Goal: Transaction & Acquisition: Purchase product/service

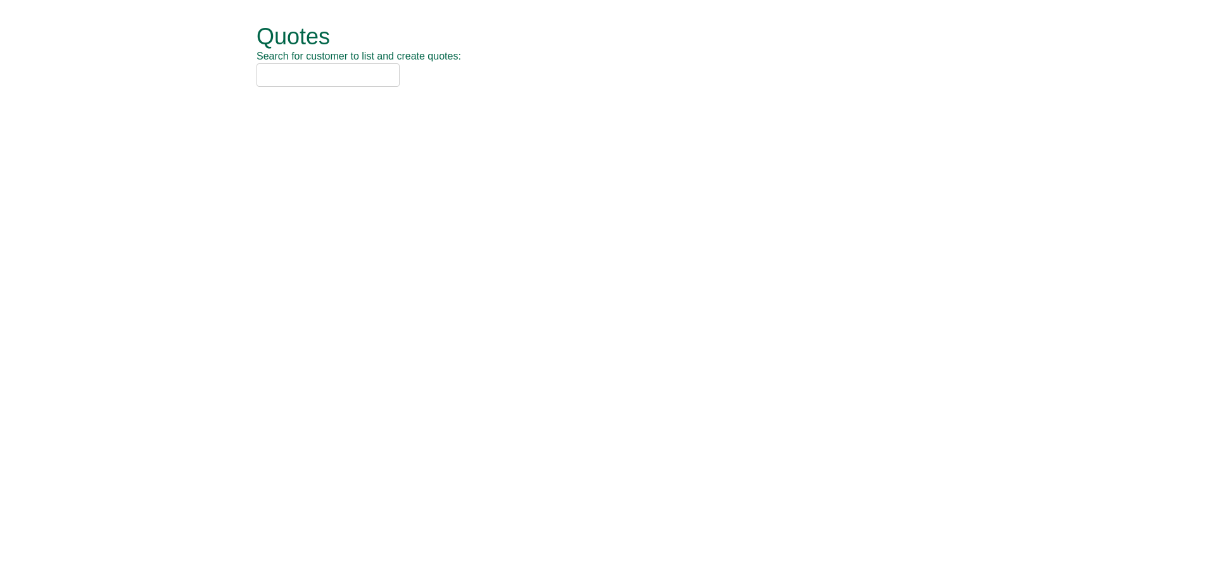
click at [317, 80] on input "text" at bounding box center [327, 74] width 143 height 23
click at [328, 71] on input "text" at bounding box center [327, 74] width 143 height 23
click at [322, 75] on input "text" at bounding box center [327, 74] width 143 height 23
click at [270, 74] on input "rche" at bounding box center [327, 74] width 143 height 23
click at [351, 71] on input "roche" at bounding box center [327, 74] width 143 height 23
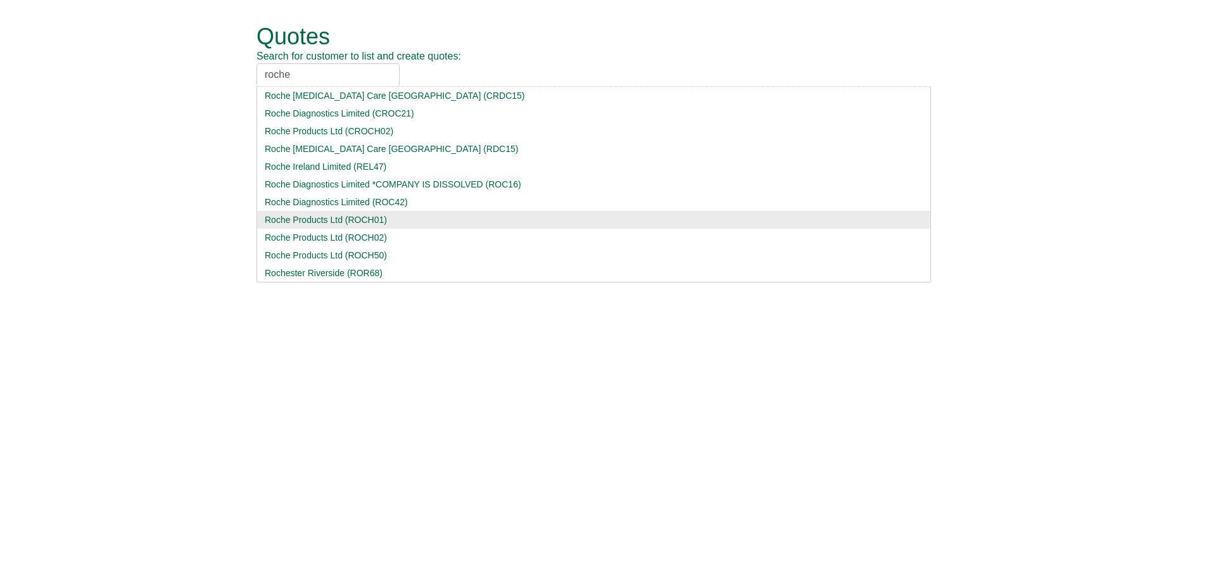
type input "roche"
click at [326, 218] on div "Roche Products Ltd (ROCH01)" at bounding box center [594, 219] width 658 height 13
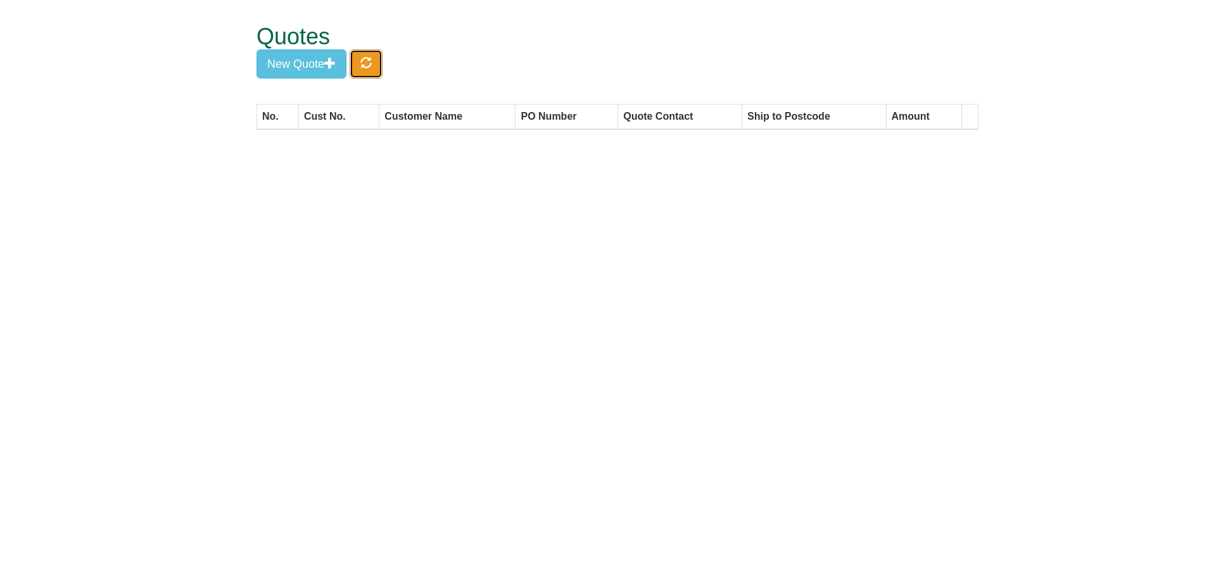
click at [369, 75] on button "button" at bounding box center [365, 63] width 33 height 29
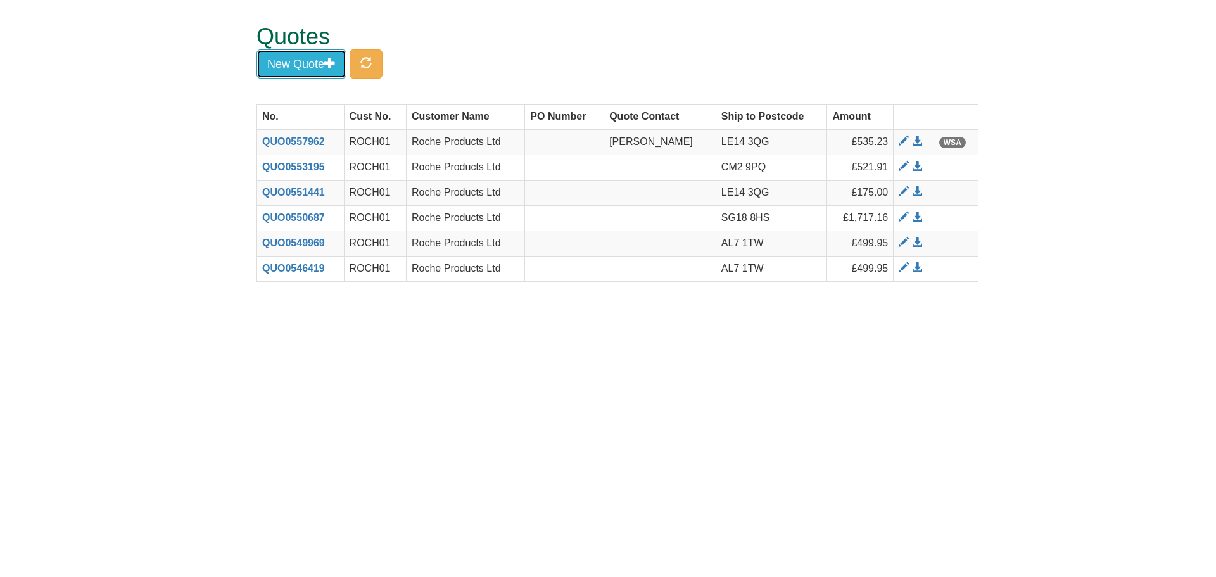
click at [324, 65] on button "New Quote" at bounding box center [301, 63] width 90 height 29
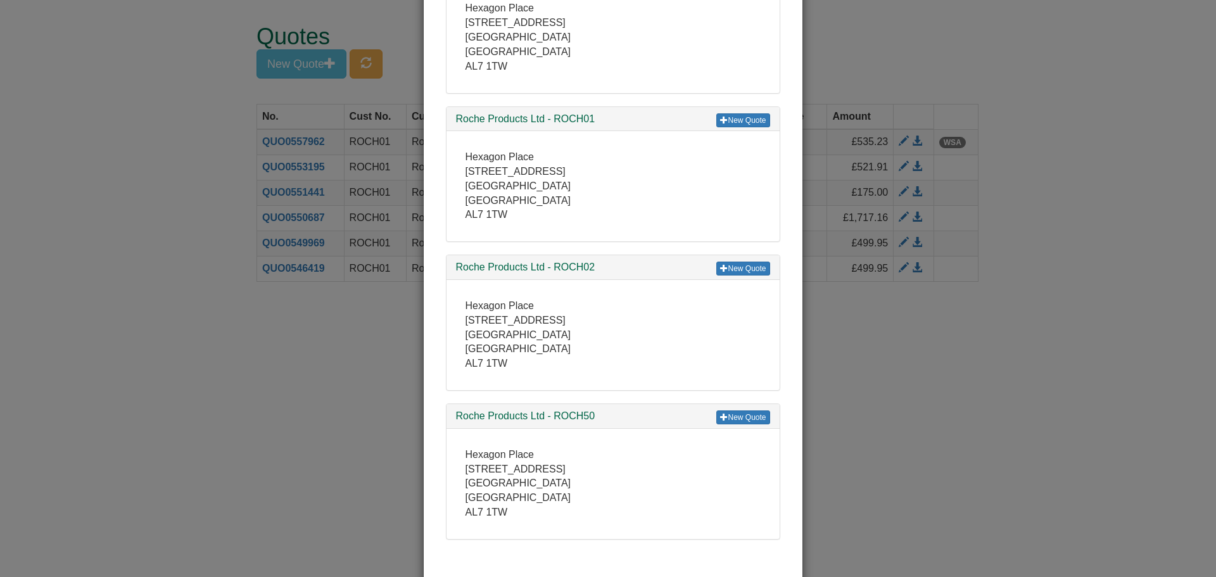
scroll to position [134, 0]
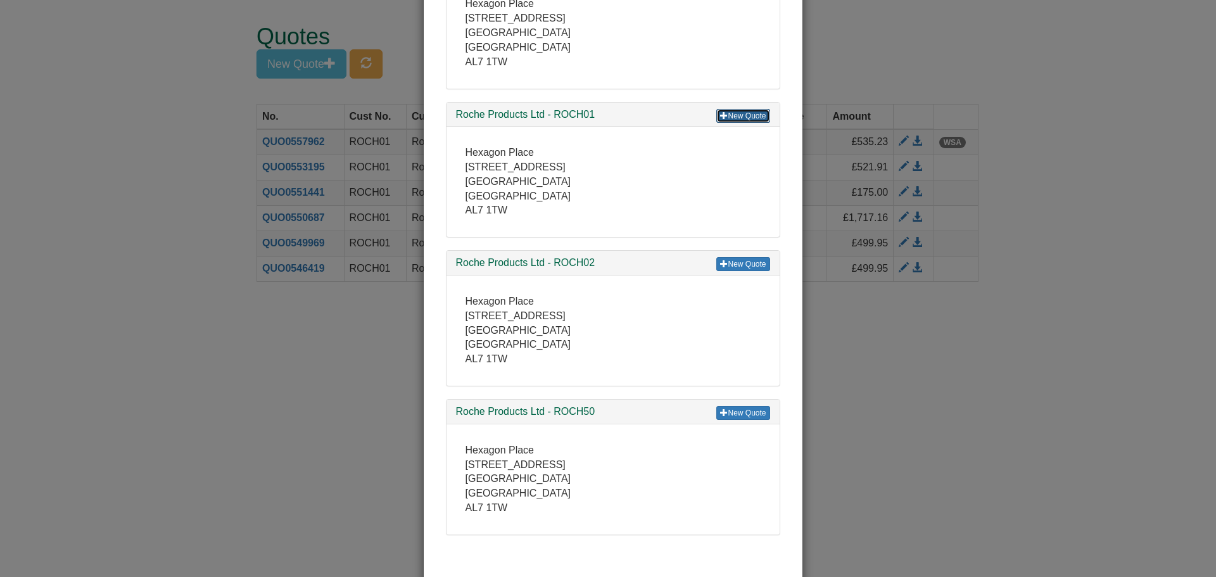
click at [753, 112] on link "New Quote" at bounding box center [742, 116] width 53 height 14
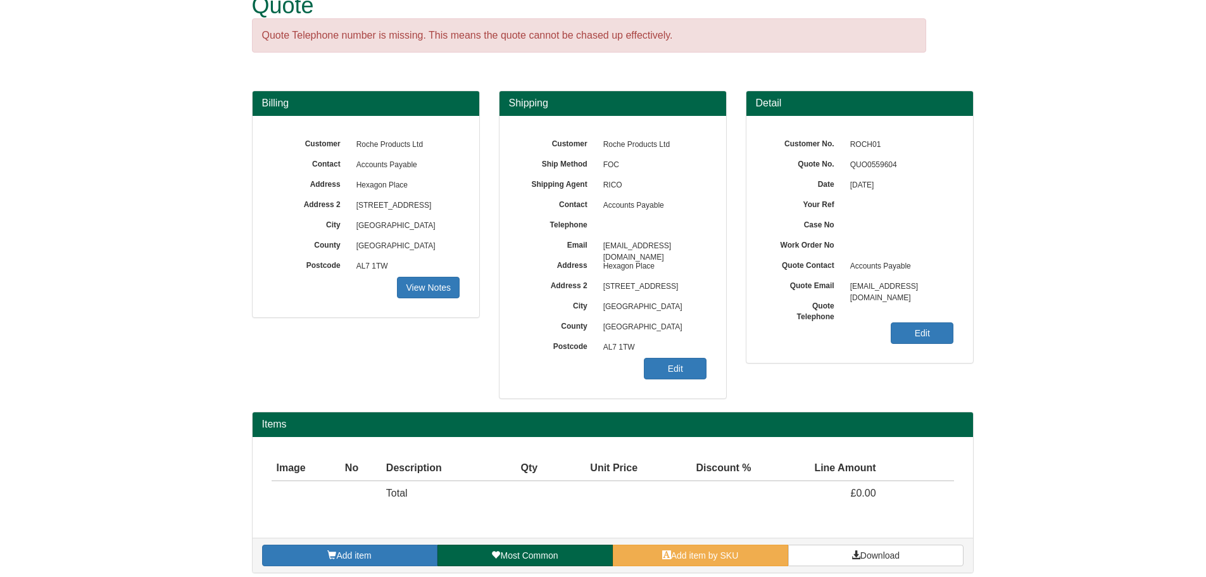
scroll to position [40, 0]
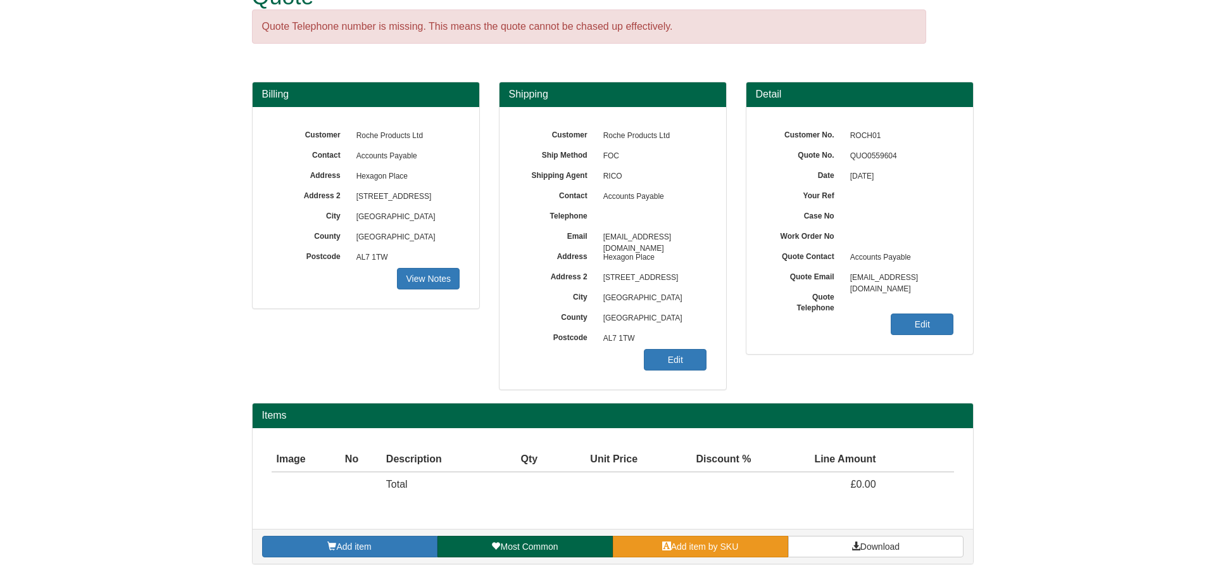
click at [715, 542] on span "Add item by SKU" at bounding box center [705, 546] width 68 height 10
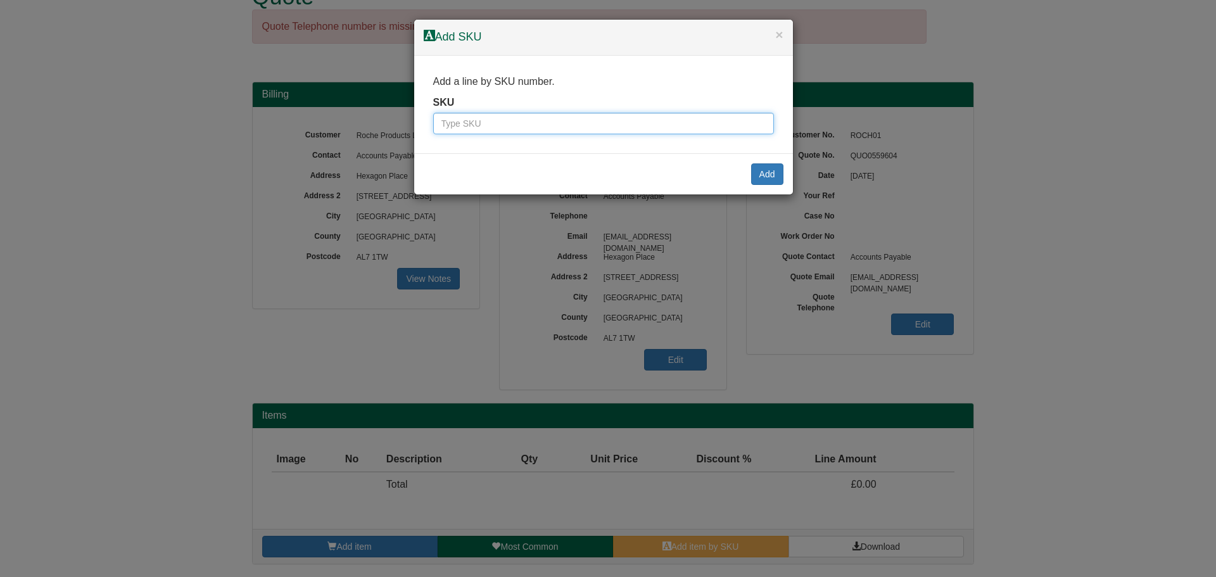
click at [570, 123] on input "text" at bounding box center [603, 124] width 341 height 22
click at [570, 131] on input "text" at bounding box center [603, 124] width 341 height 22
drag, startPoint x: 574, startPoint y: 120, endPoint x: 614, endPoint y: 106, distance: 41.9
click at [574, 120] on input "text" at bounding box center [603, 124] width 341 height 22
type input "7257"
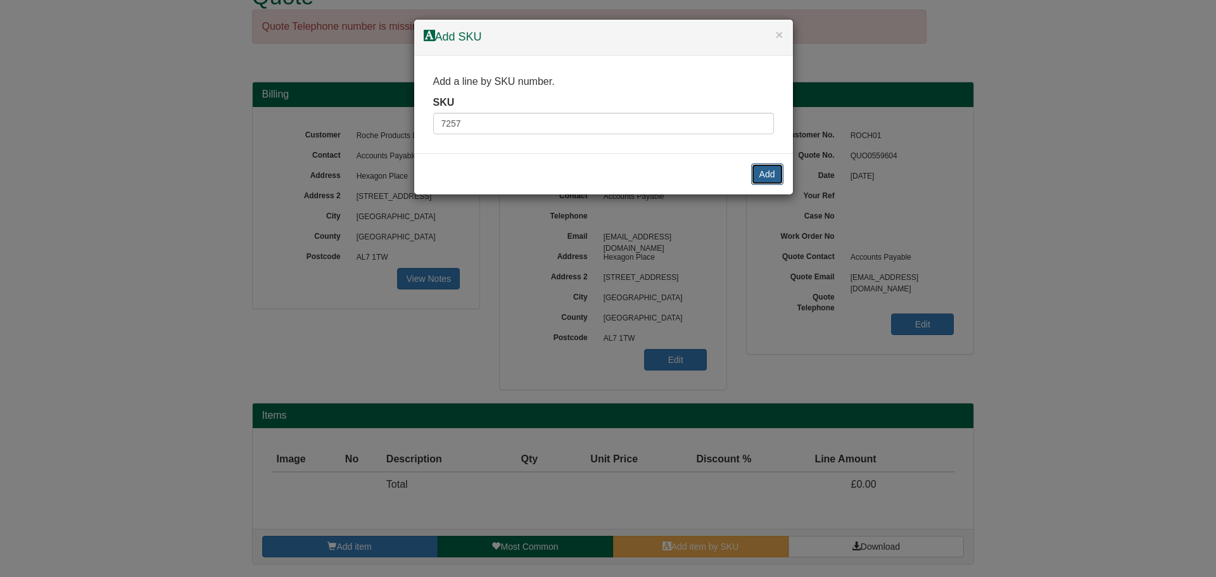
click at [759, 175] on button "Add" at bounding box center [767, 174] width 32 height 22
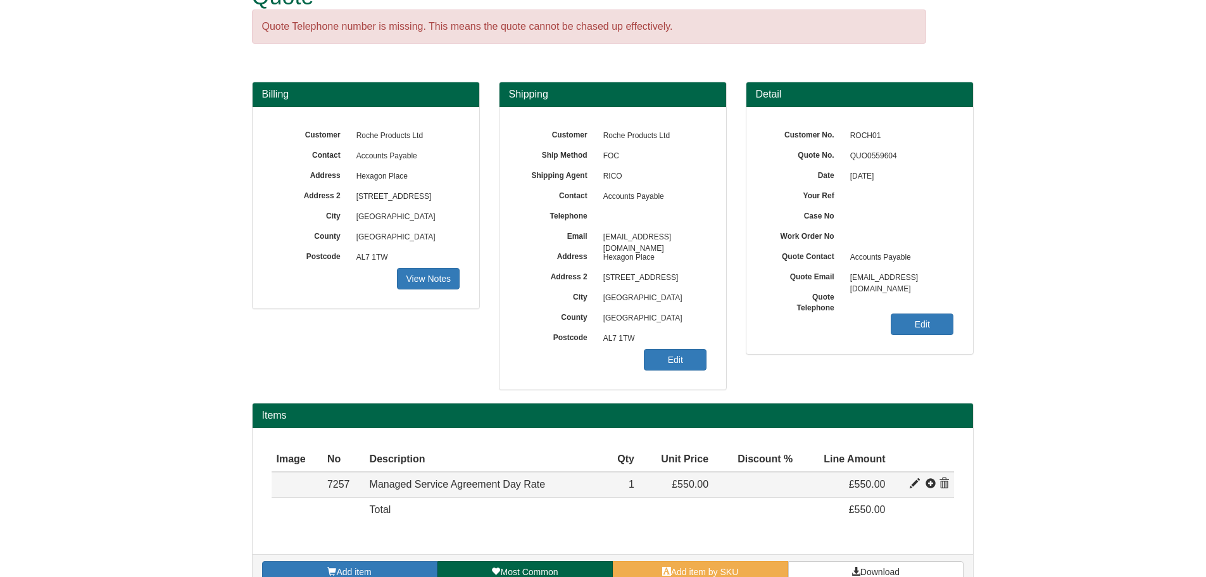
click at [918, 482] on span at bounding box center [915, 484] width 10 height 10
type input "Managed Service Agreement Day Rate"
type input "199.00"
type input "550.00"
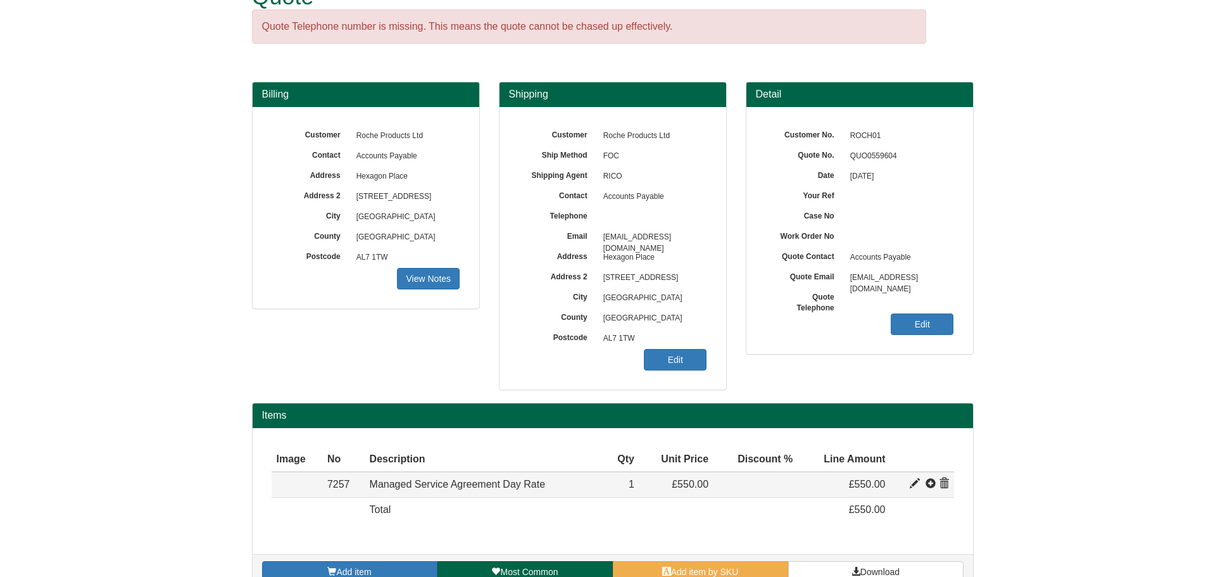
type input "1"
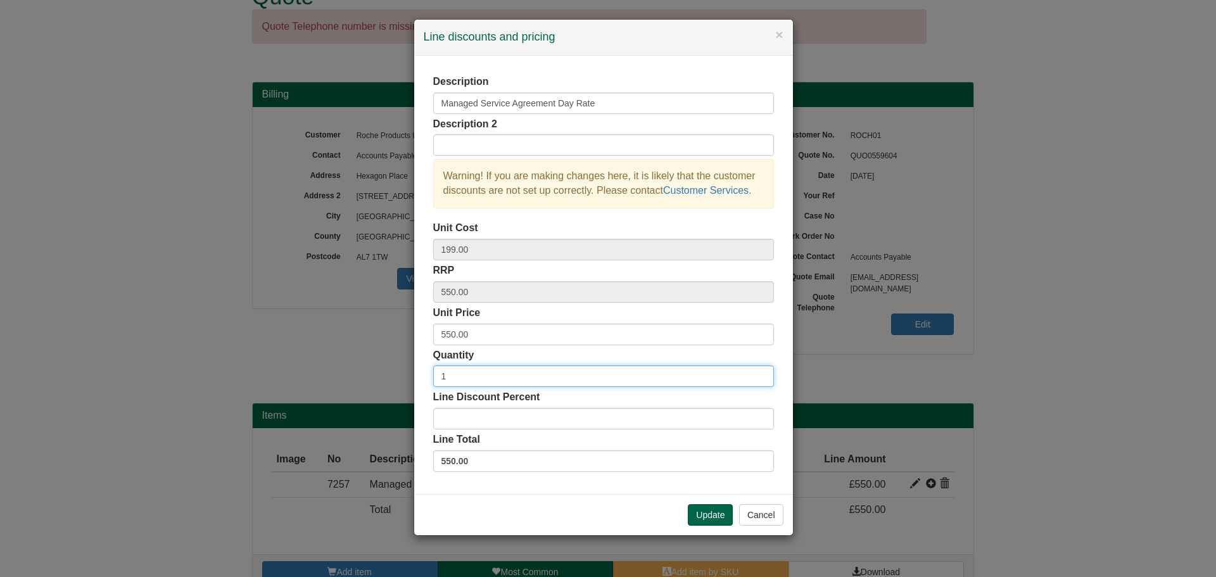
click at [493, 385] on input "1" at bounding box center [603, 376] width 341 height 22
type input "6"
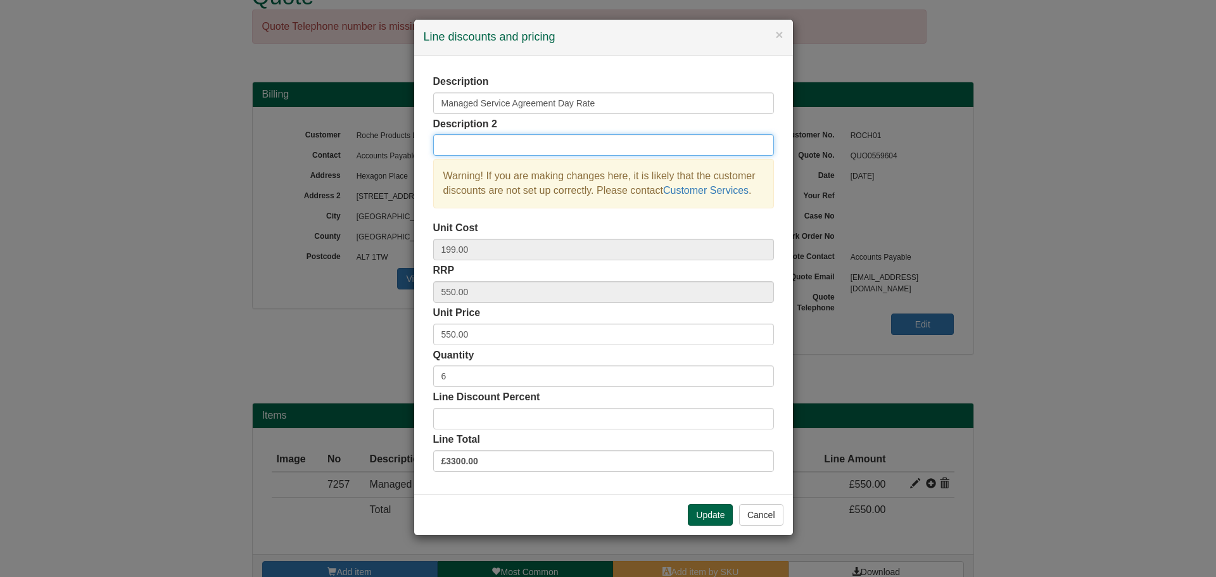
click at [560, 141] on input "text" at bounding box center [603, 145] width 341 height 22
type input "6 x Managed Service Days"
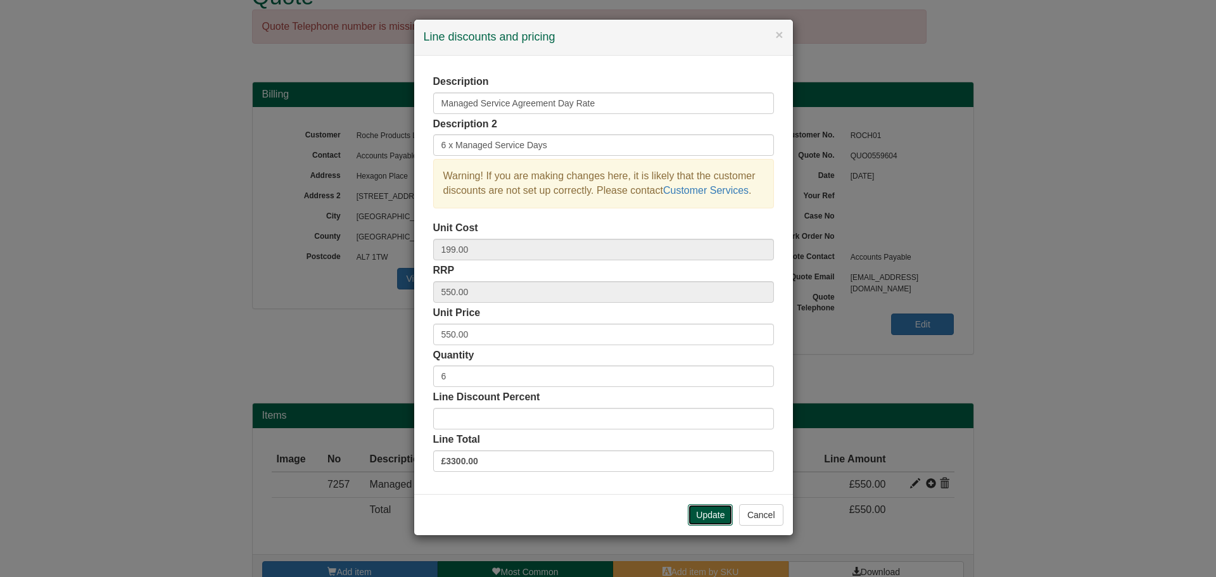
click at [709, 513] on button "Update" at bounding box center [710, 515] width 45 height 22
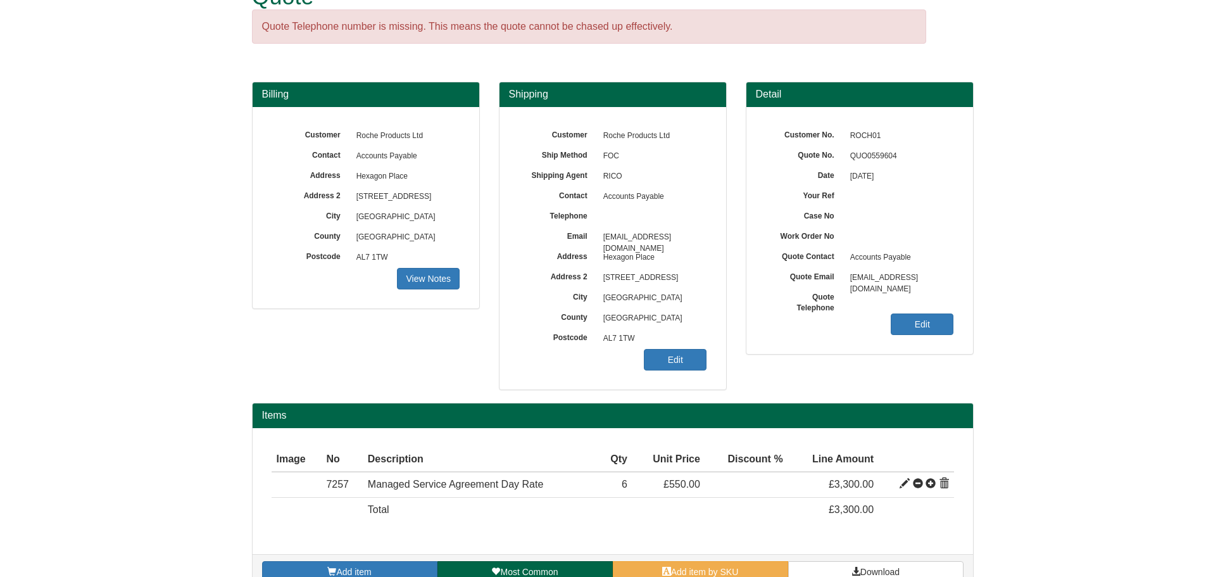
click at [898, 560] on div "Add item Most Common Add item by SKU Download" at bounding box center [613, 571] width 720 height 35
click at [853, 568] on span at bounding box center [856, 571] width 9 height 9
